Goal: Information Seeking & Learning: Learn about a topic

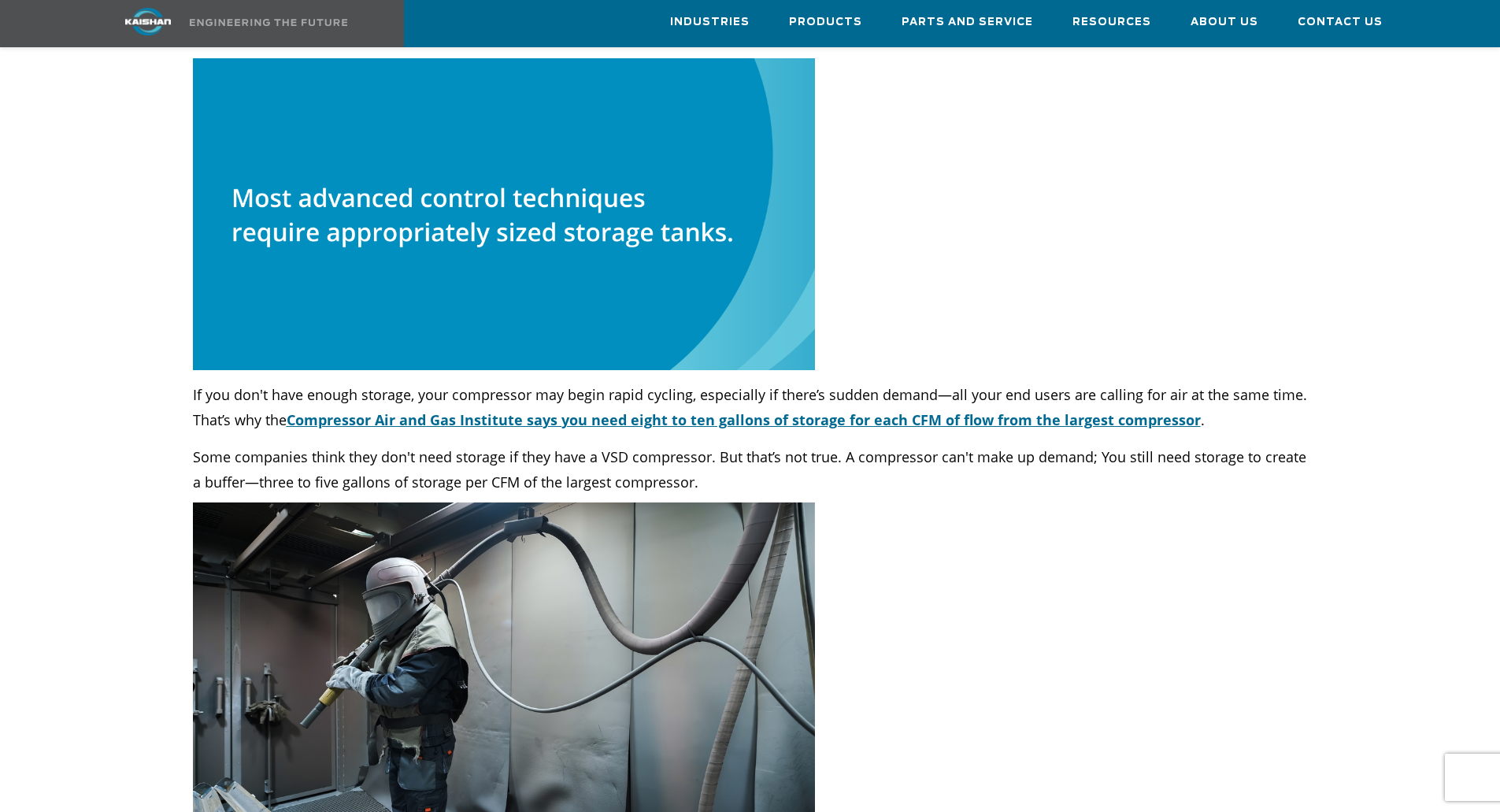
scroll to position [6542, 0]
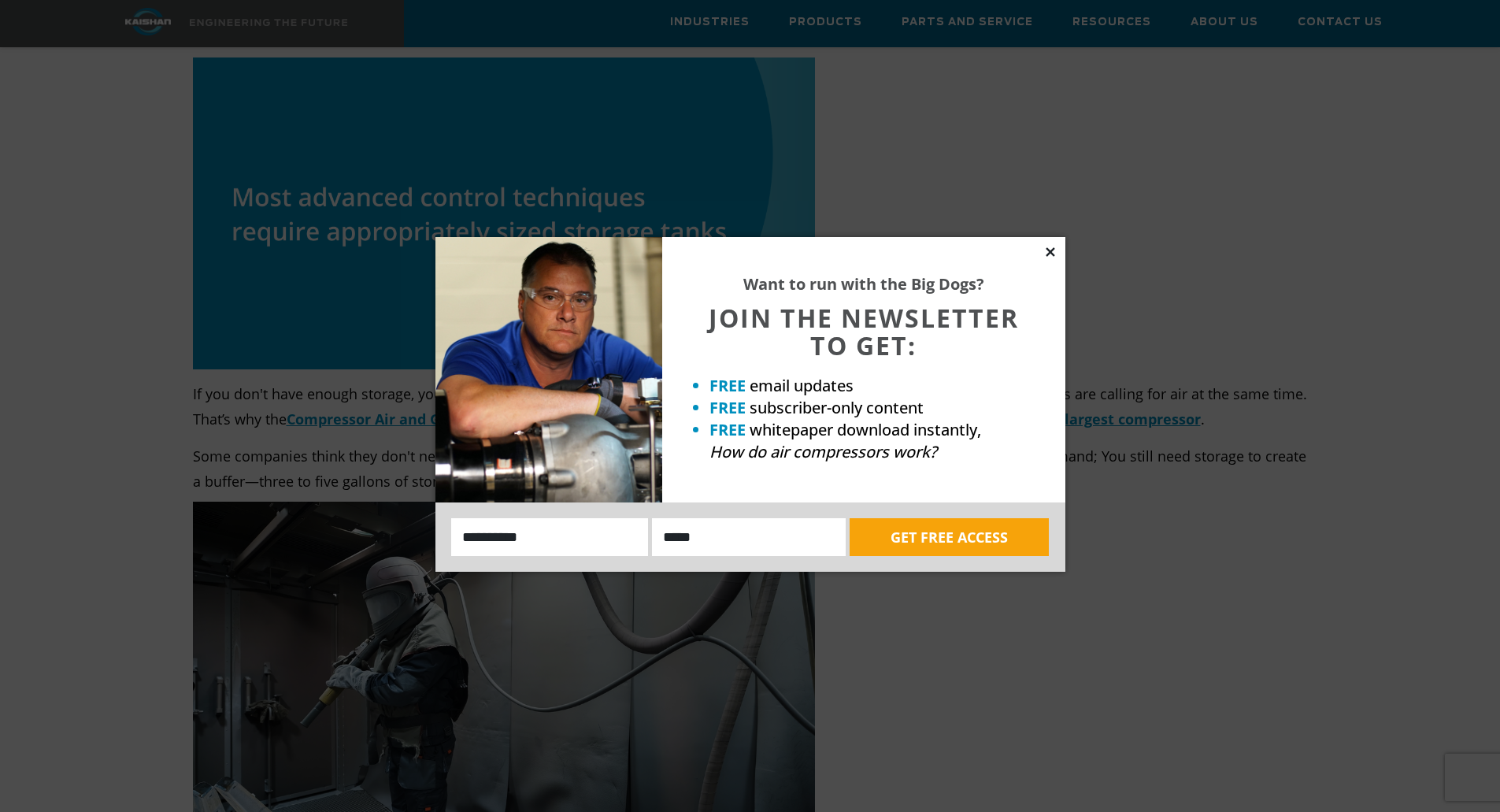
click at [1052, 252] on icon at bounding box center [1050, 252] width 14 height 14
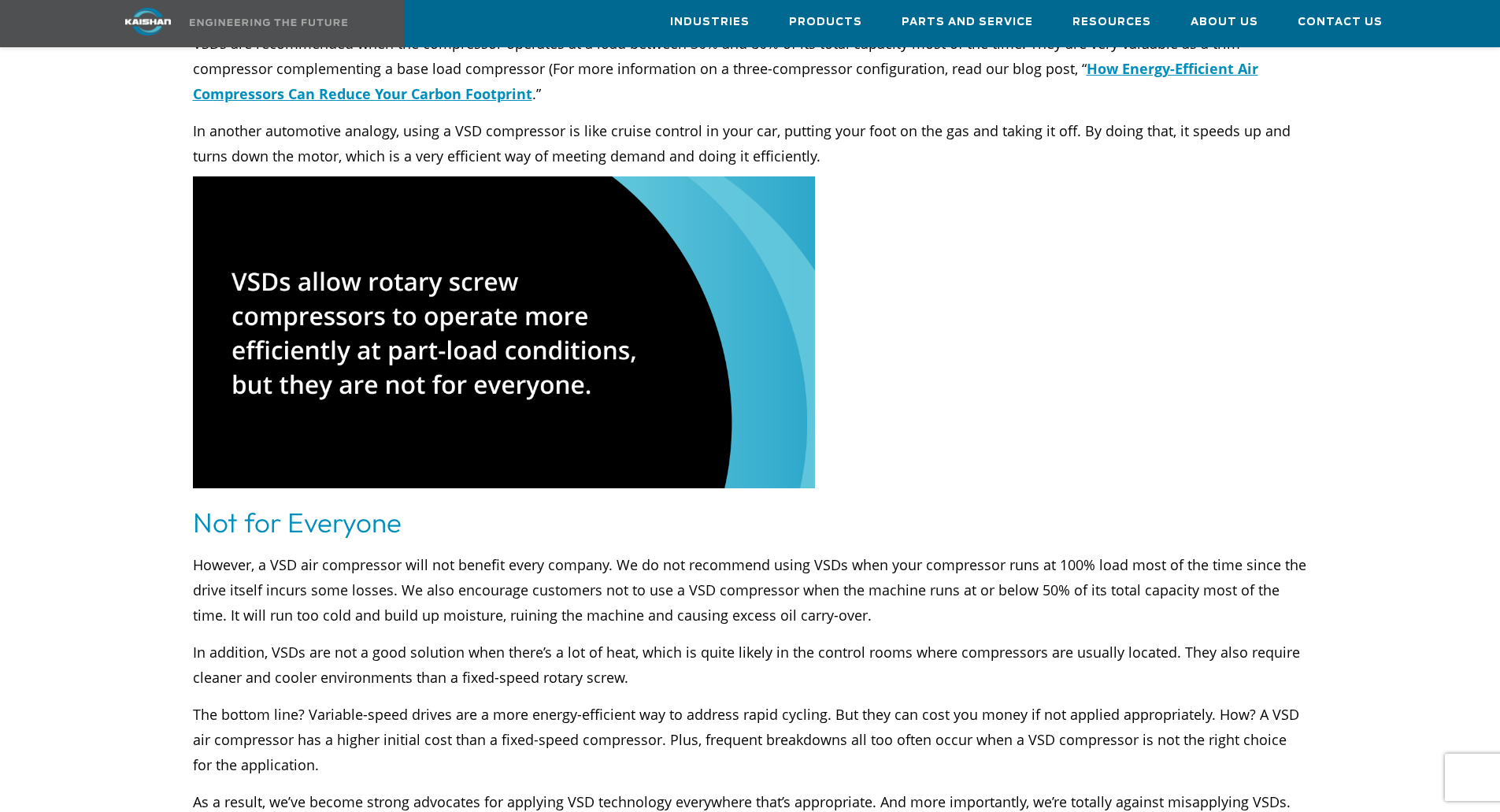
scroll to position [3629, 0]
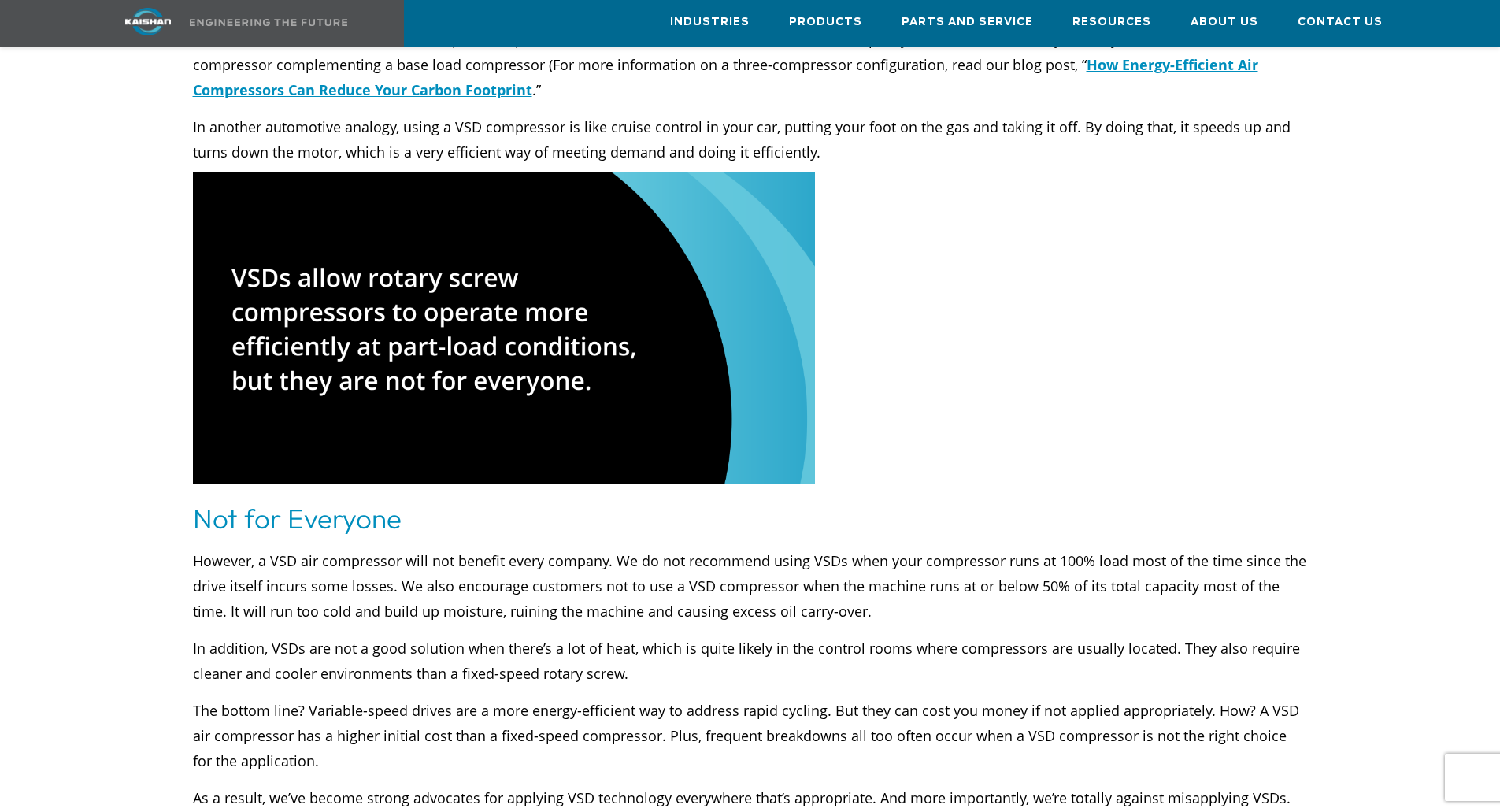
drag, startPoint x: 544, startPoint y: 370, endPoint x: 553, endPoint y: 371, distance: 9.1
drag, startPoint x: 553, startPoint y: 371, endPoint x: 1171, endPoint y: 292, distance: 623.0
click at [1171, 292] on div at bounding box center [750, 786] width 1323 height 7378
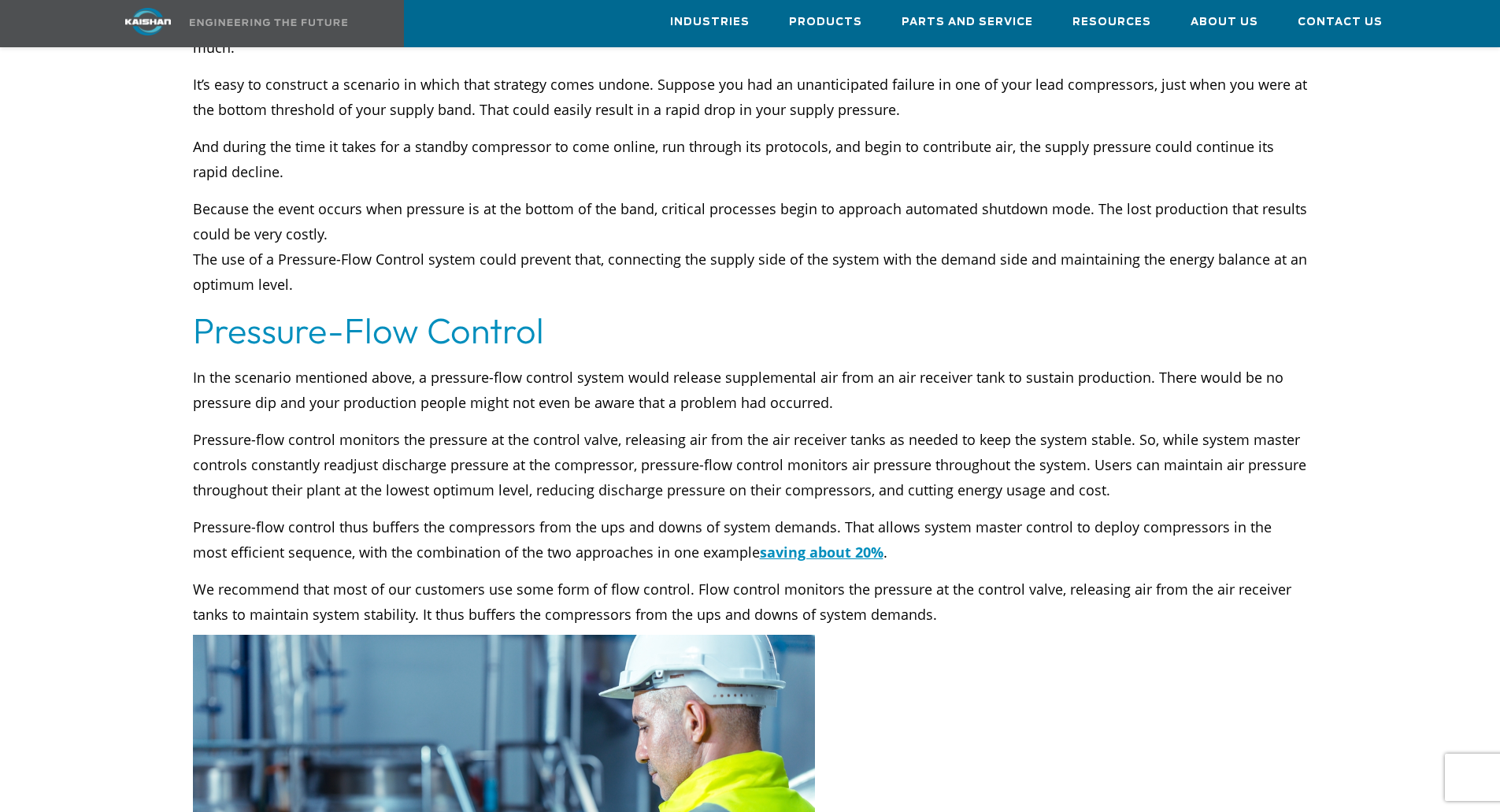
scroll to position [4889, 0]
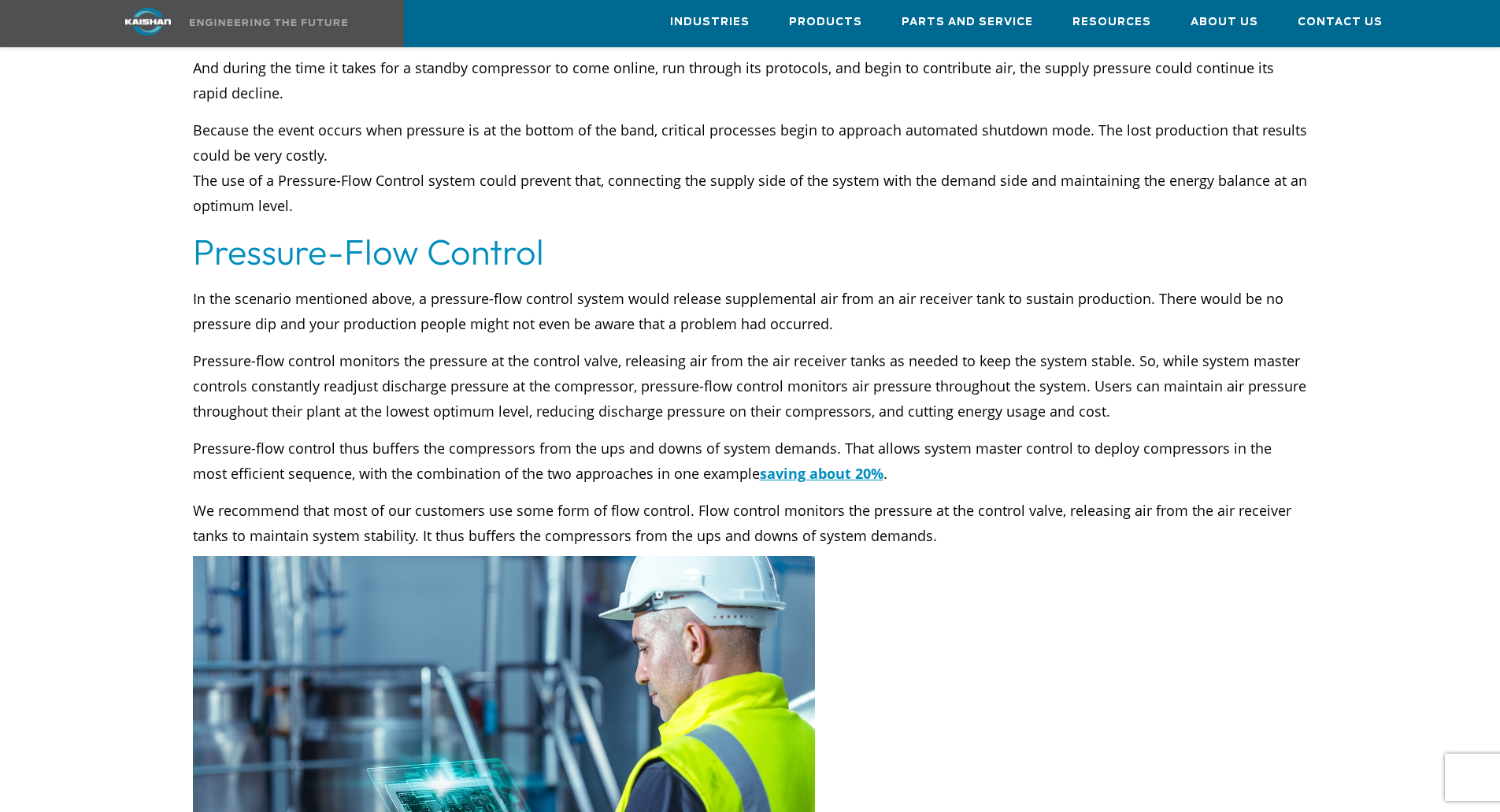
click at [1032, 436] on p "Pressure-flow control thus buffers the compressors from the ups and downs of sy…" at bounding box center [750, 460] width 1115 height 50
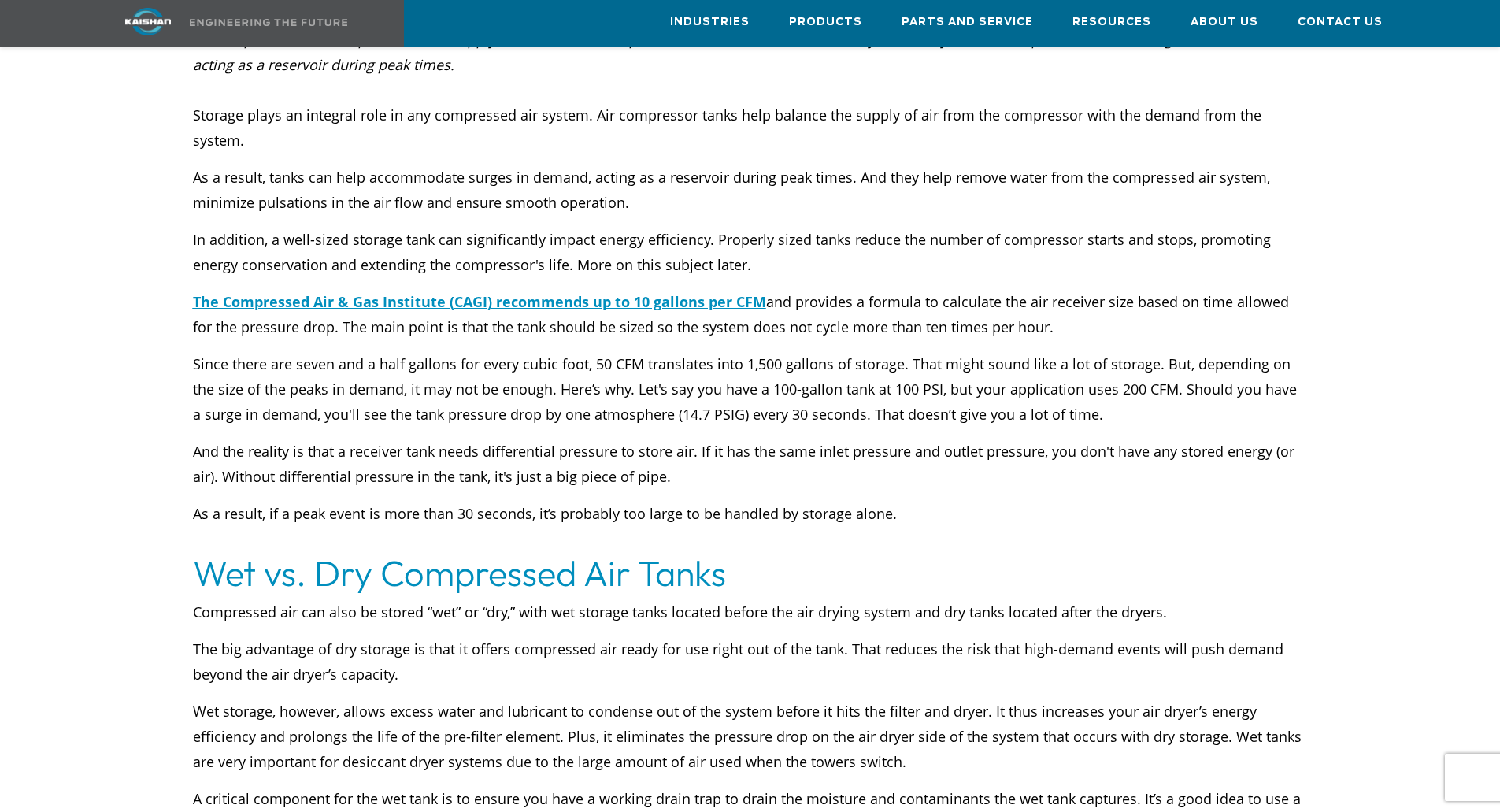
scroll to position [708, 0]
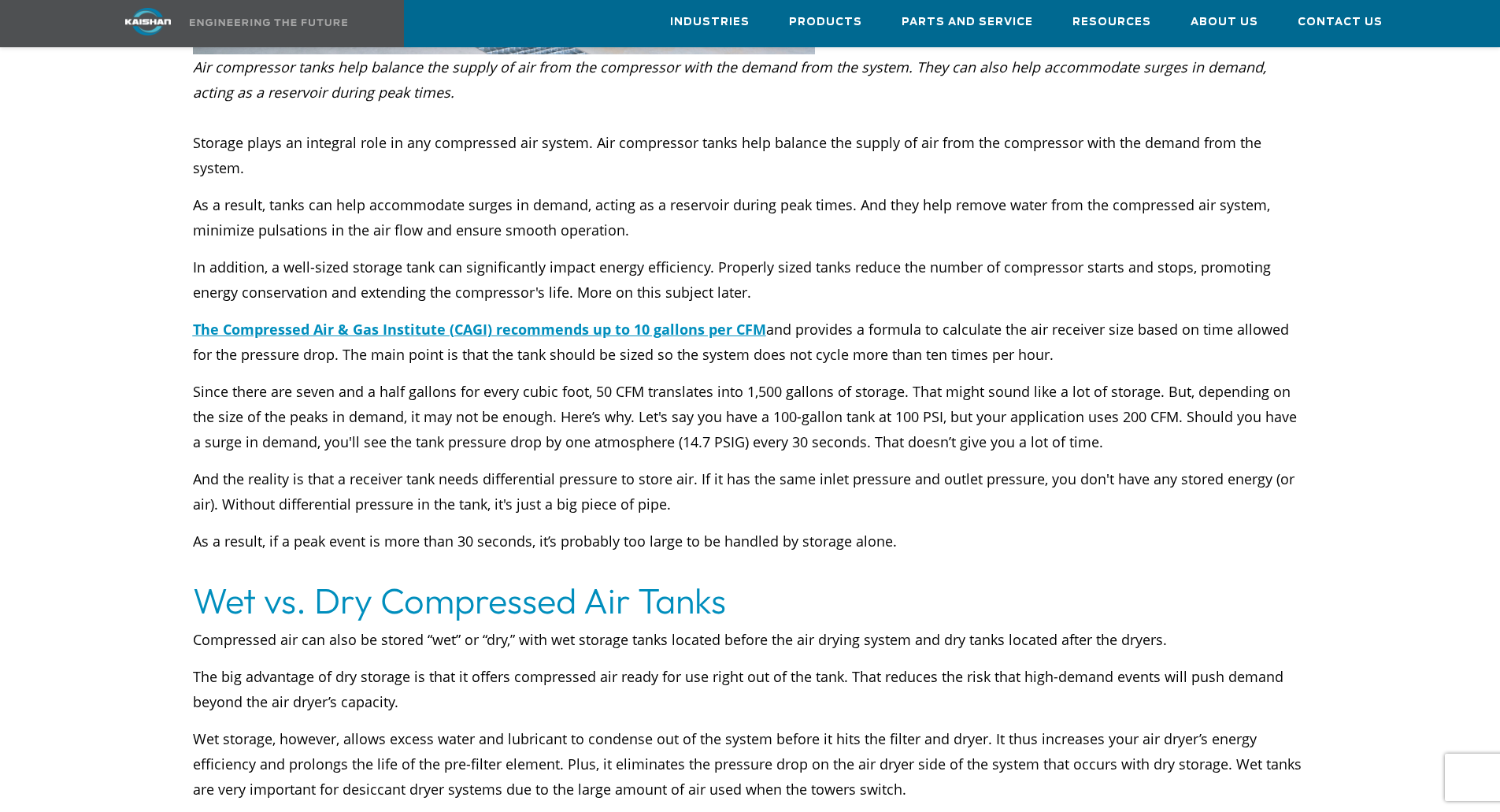
click at [823, 529] on p "As a result, if a peak event is more than 30 seconds, it’s probably too large t…" at bounding box center [750, 553] width 1115 height 50
click at [633, 320] on u "The Compressed Air & Gas Institute (CAGI) recommends up to 10 gallons per CFM" at bounding box center [479, 329] width 573 height 19
